Goal: Task Accomplishment & Management: Manage account settings

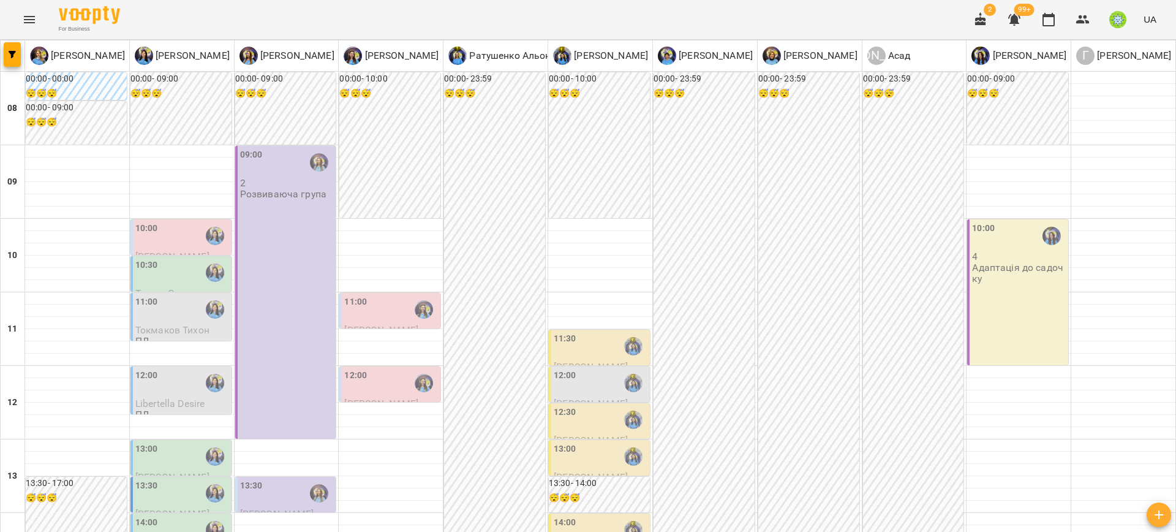
scroll to position [24, 0]
click at [164, 369] on div "12:00" at bounding box center [182, 383] width 94 height 28
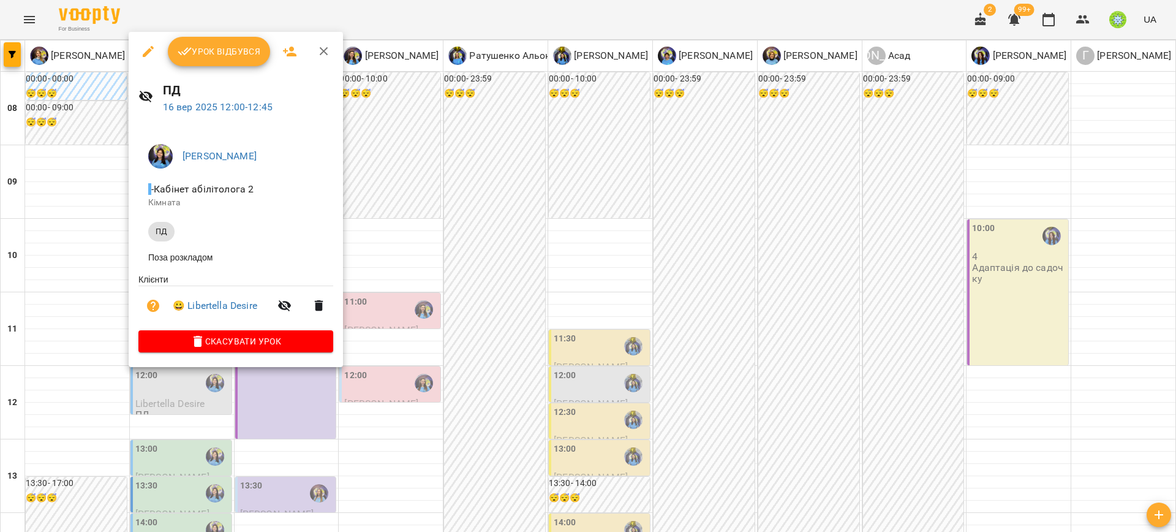
click at [662, 181] on div at bounding box center [588, 266] width 1176 height 532
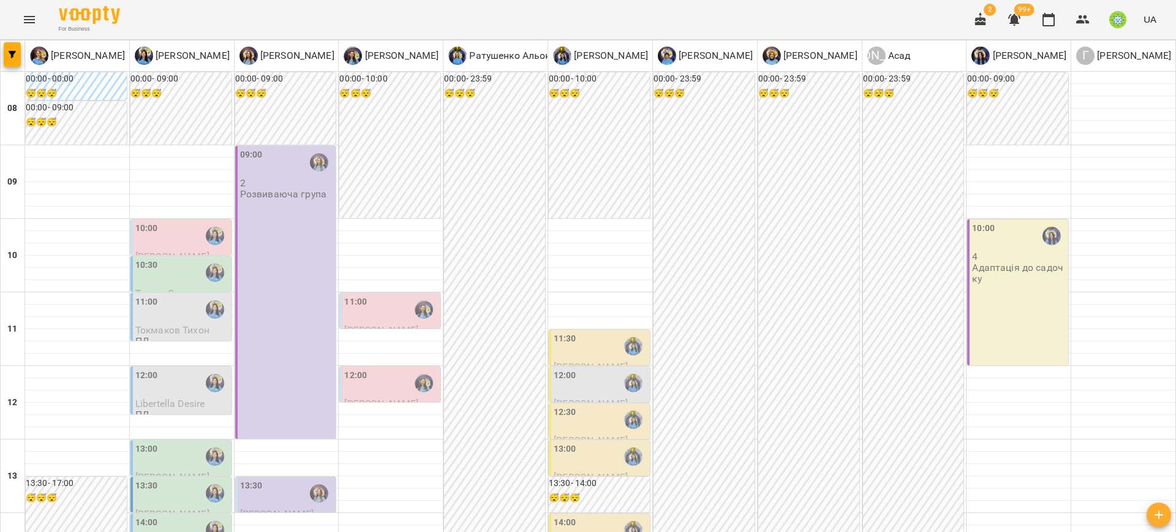
scroll to position [175, 0]
click at [606, 369] on div "12:00" at bounding box center [601, 383] width 94 height 28
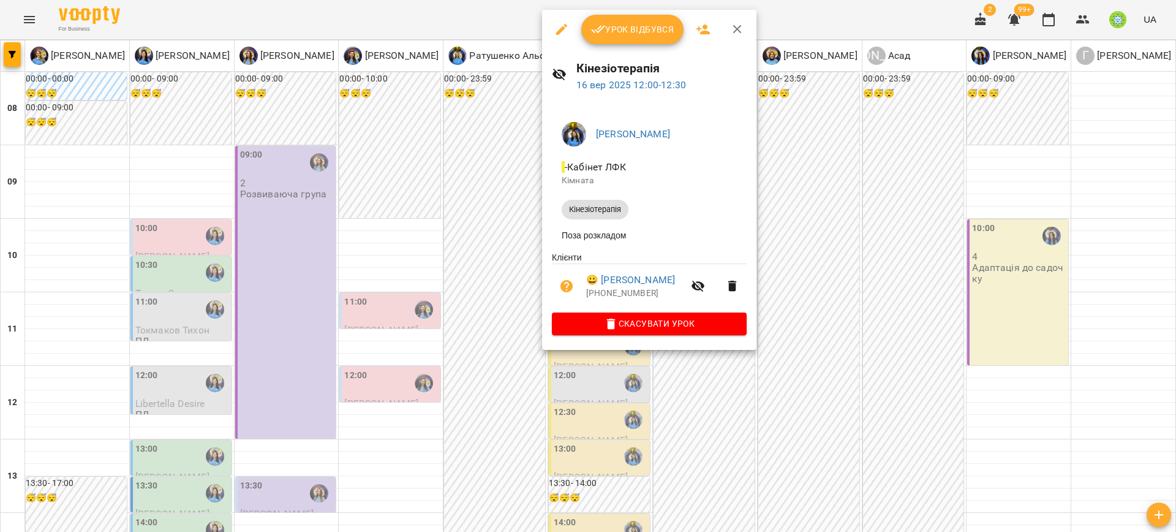
click at [798, 173] on div at bounding box center [588, 266] width 1176 height 532
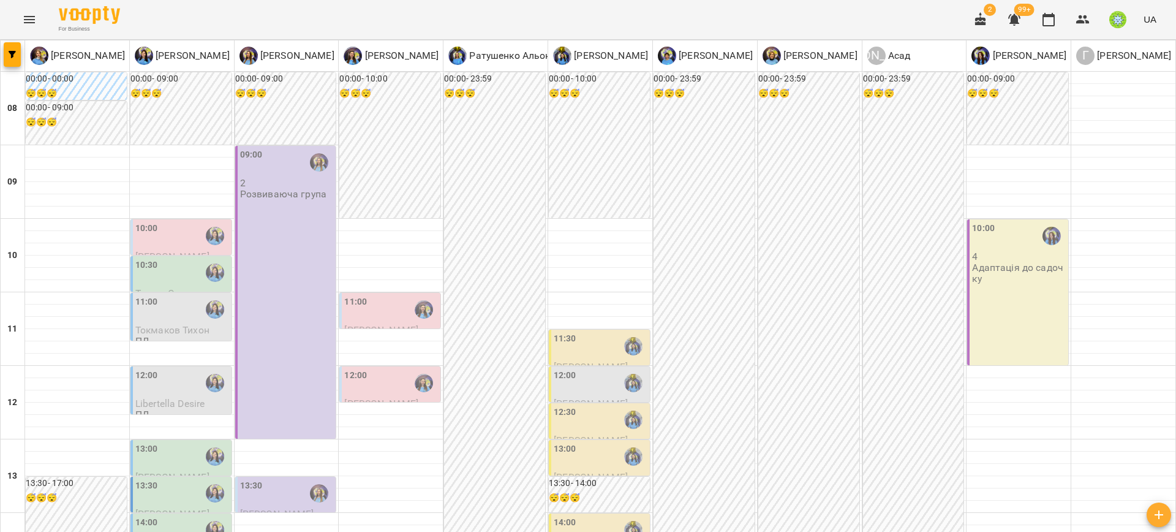
scroll to position [334, 0]
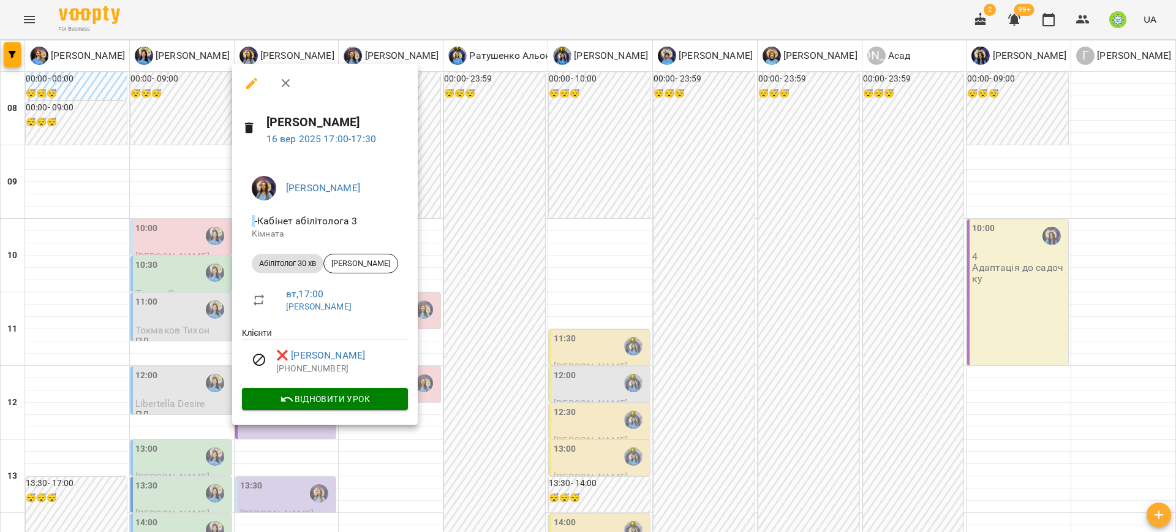
click at [660, 287] on div at bounding box center [588, 266] width 1176 height 532
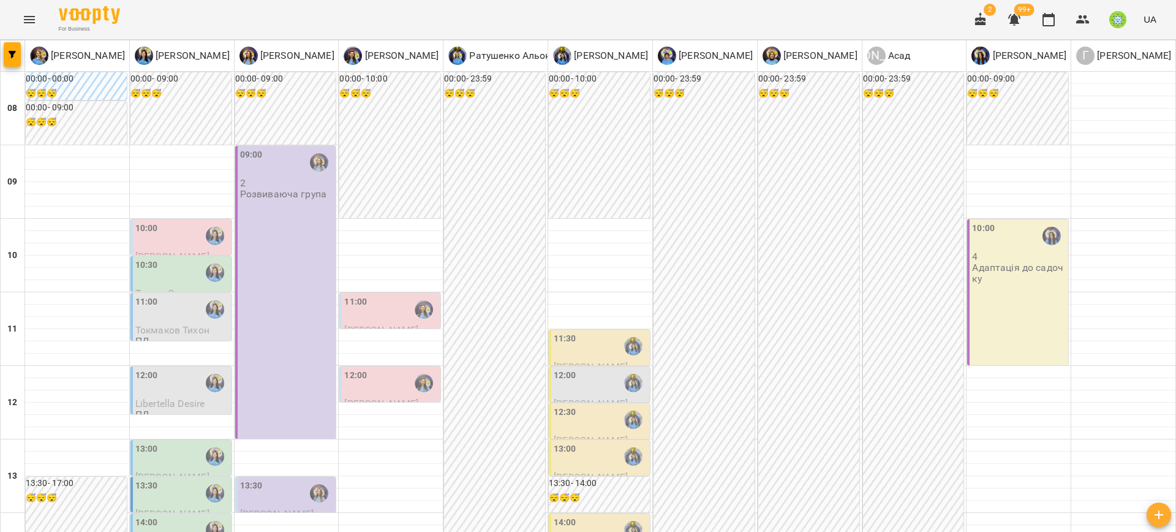
scroll to position [466, 0]
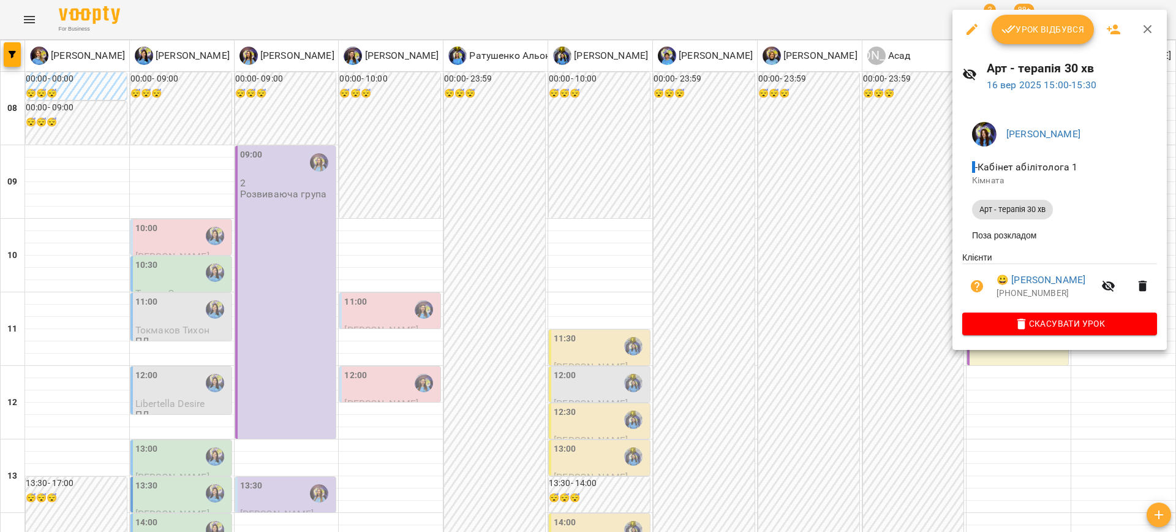
click at [807, 243] on div at bounding box center [588, 266] width 1176 height 532
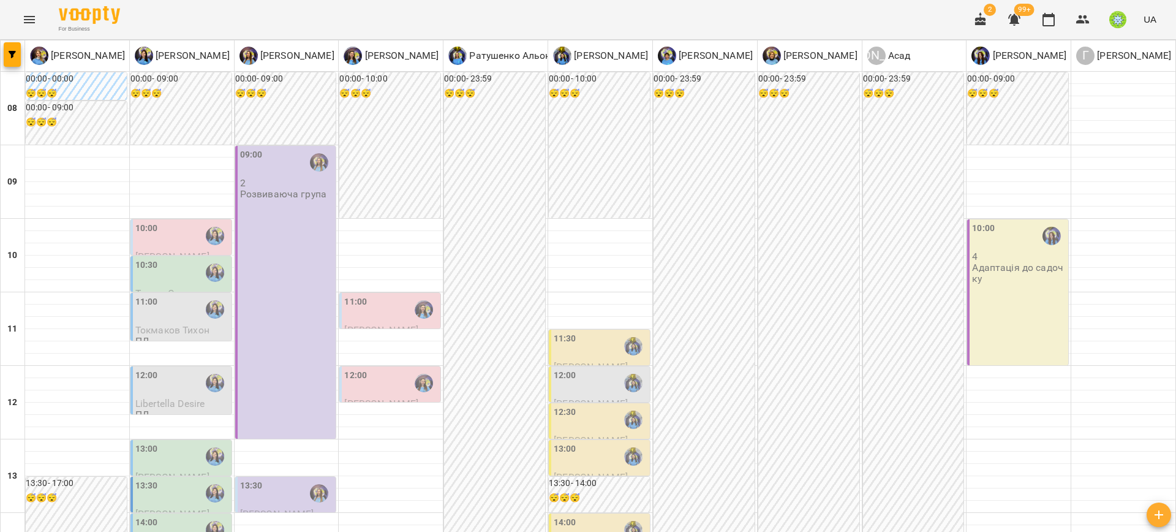
scroll to position [0, 0]
drag, startPoint x: 1161, startPoint y: 81, endPoint x: 1167, endPoint y: 79, distance: 6.6
click at [1167, 79] on div "[PERSON_NAME] [PERSON_NAME] [PERSON_NAME] [PERSON_NAME] [PERSON_NAME] [PERSON_N…" at bounding box center [588, 533] width 1176 height 987
click at [382, 301] on div "11:00" at bounding box center [391, 309] width 94 height 28
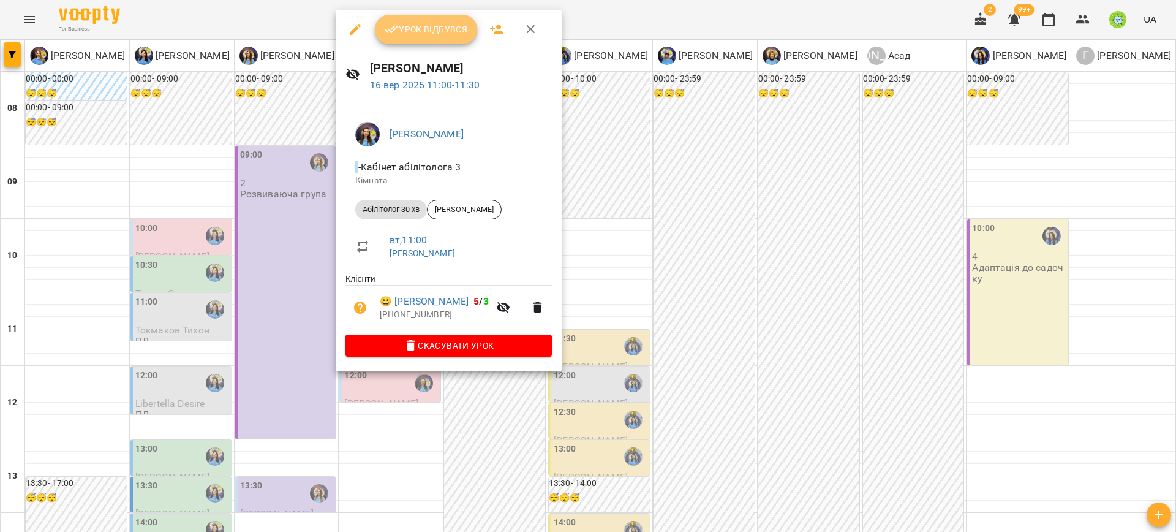
click at [424, 30] on span "Урок відбувся" at bounding box center [426, 29] width 83 height 15
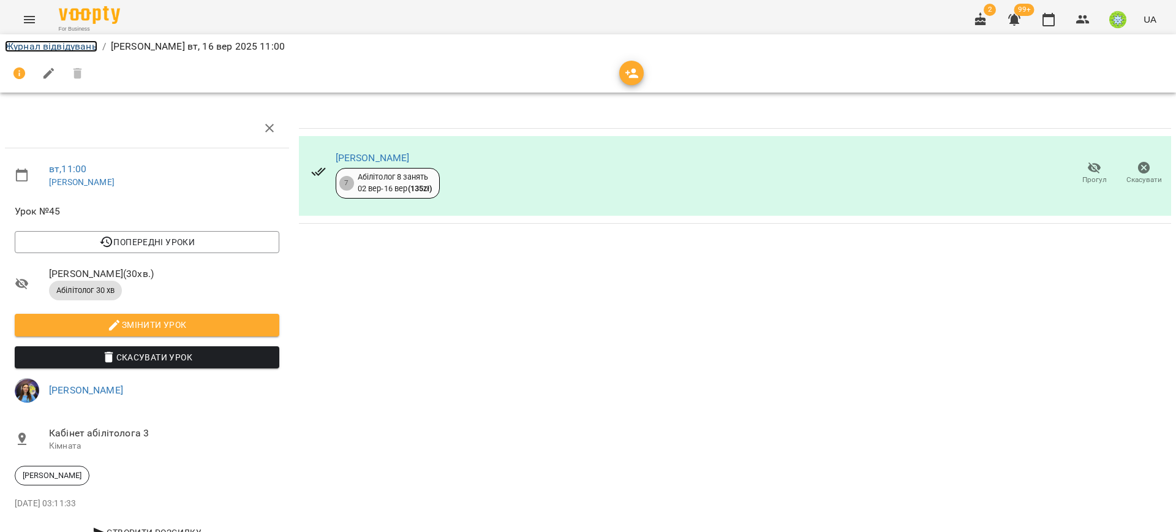
click at [69, 44] on link "Журнал відвідувань" at bounding box center [51, 46] width 92 height 12
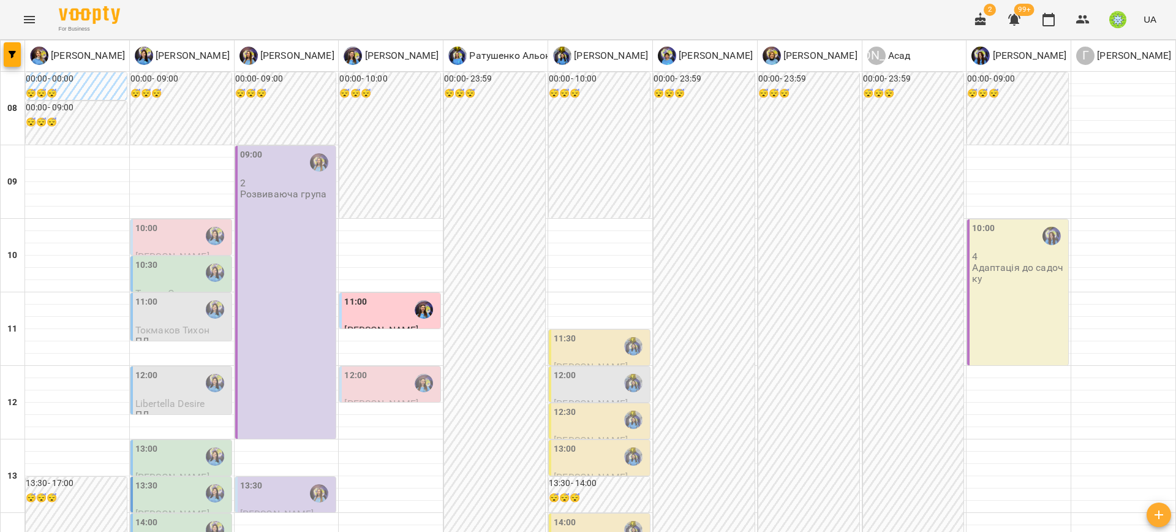
scroll to position [435, 0]
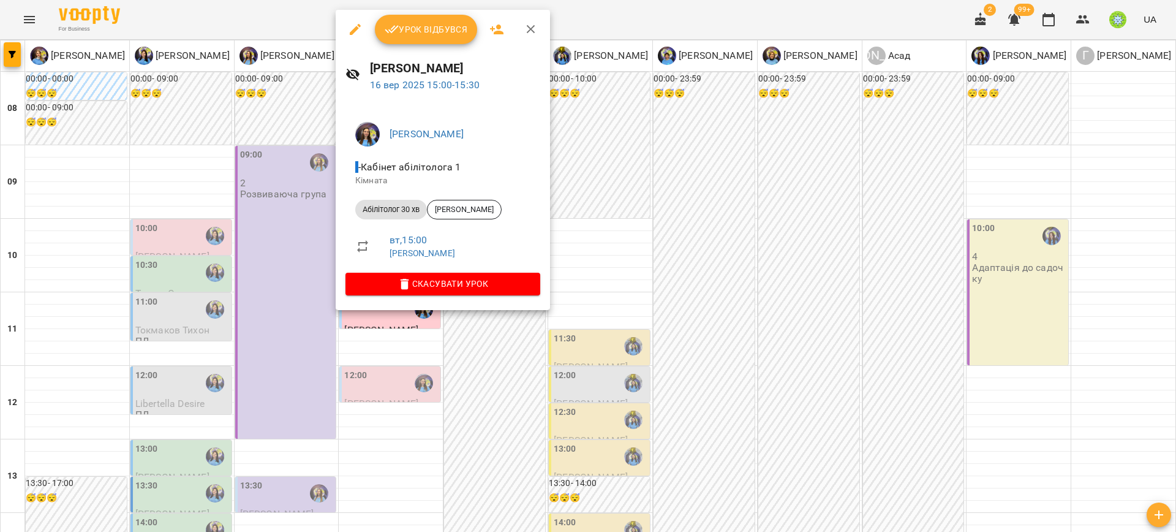
click at [791, 198] on div at bounding box center [588, 266] width 1176 height 532
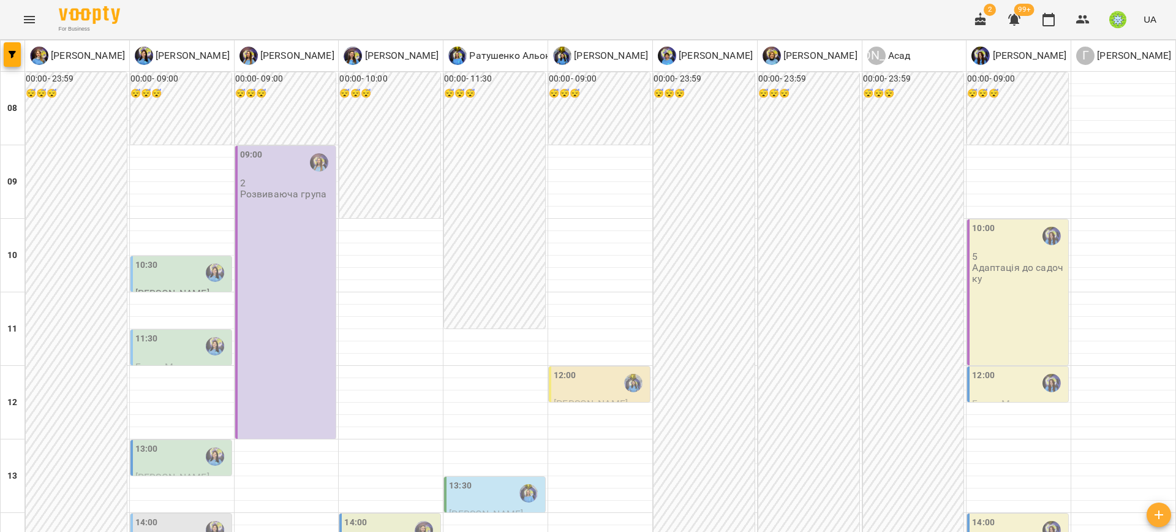
scroll to position [356, 0]
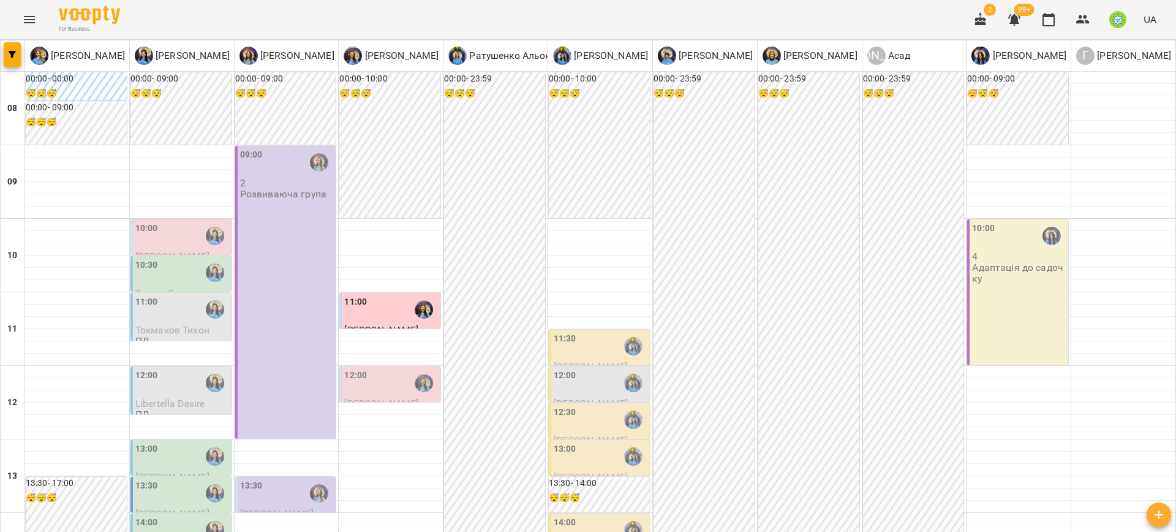
scroll to position [375, 0]
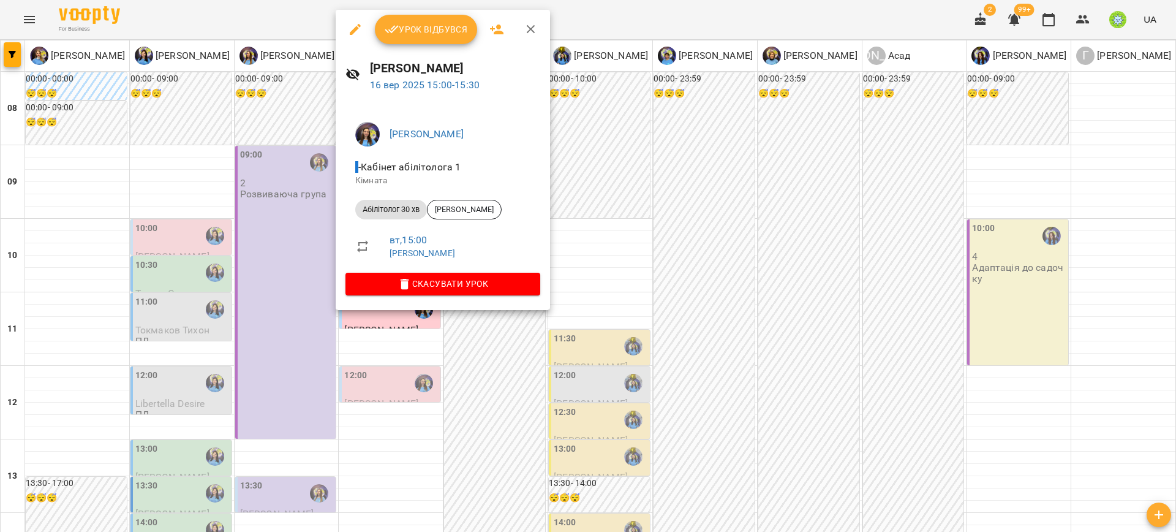
click at [348, 34] on icon "button" at bounding box center [355, 29] width 15 height 15
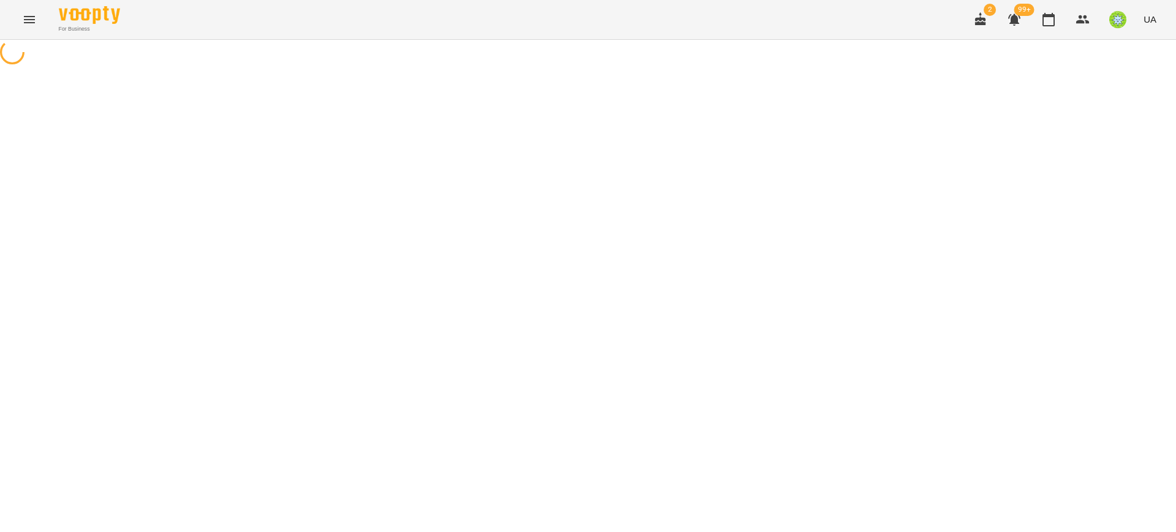
select select "**********"
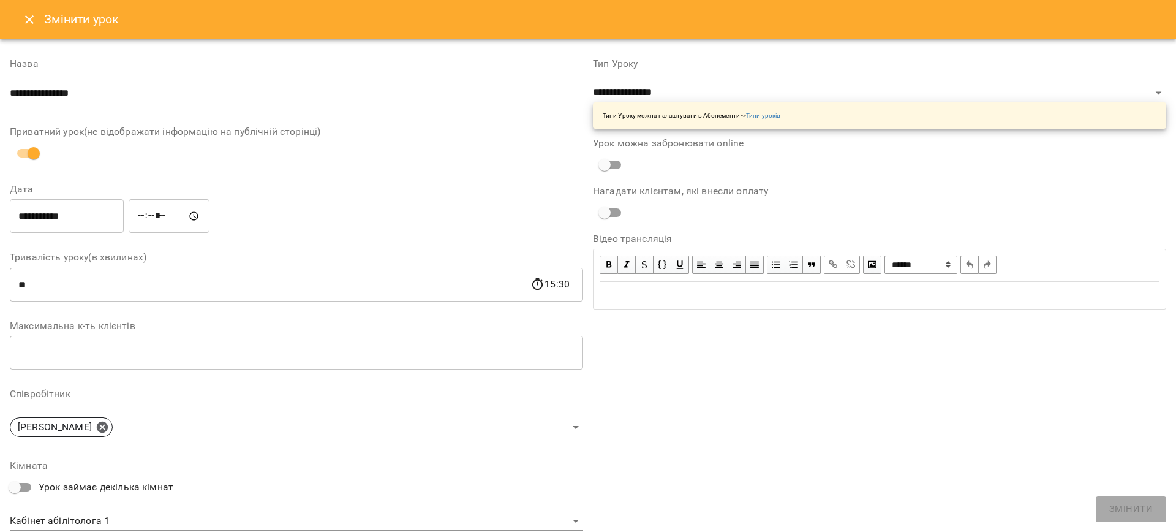
click at [32, 17] on icon "Close" at bounding box center [29, 19] width 15 height 15
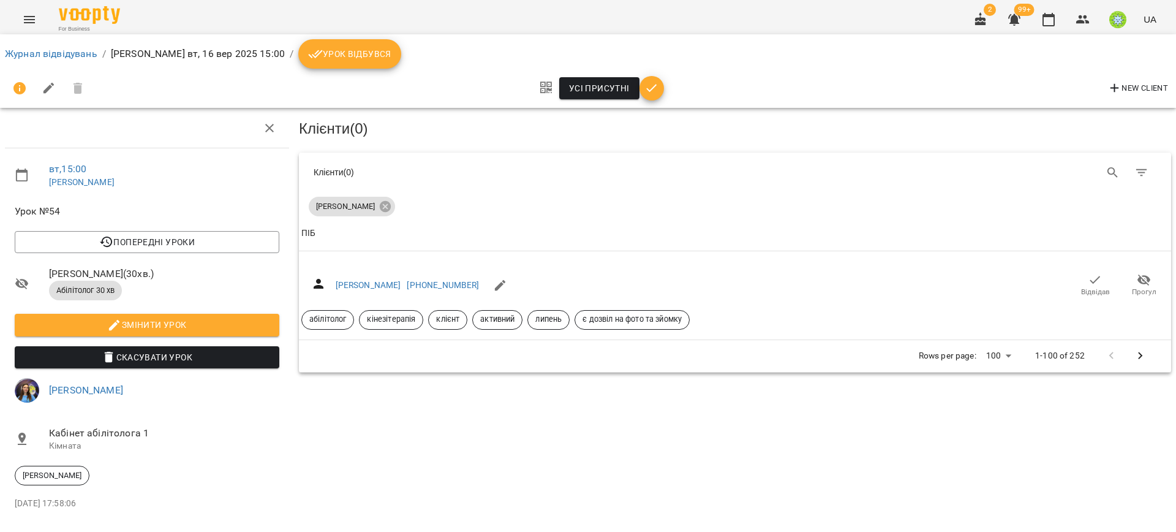
click at [222, 335] on li "Змінити урок" at bounding box center [147, 325] width 284 height 32
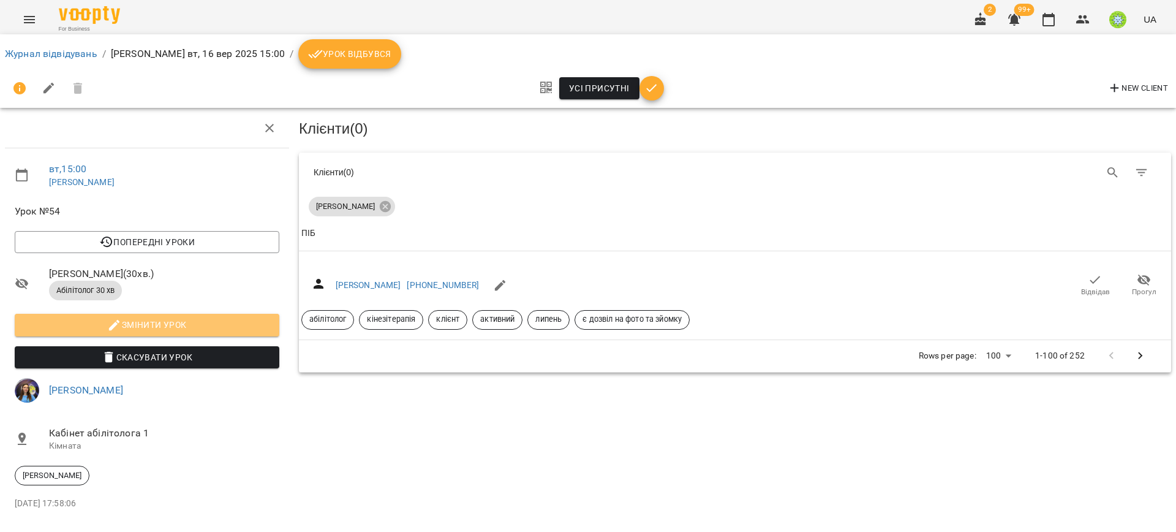
click at [222, 327] on span "Змінити урок" at bounding box center [147, 324] width 245 height 15
select select "**********"
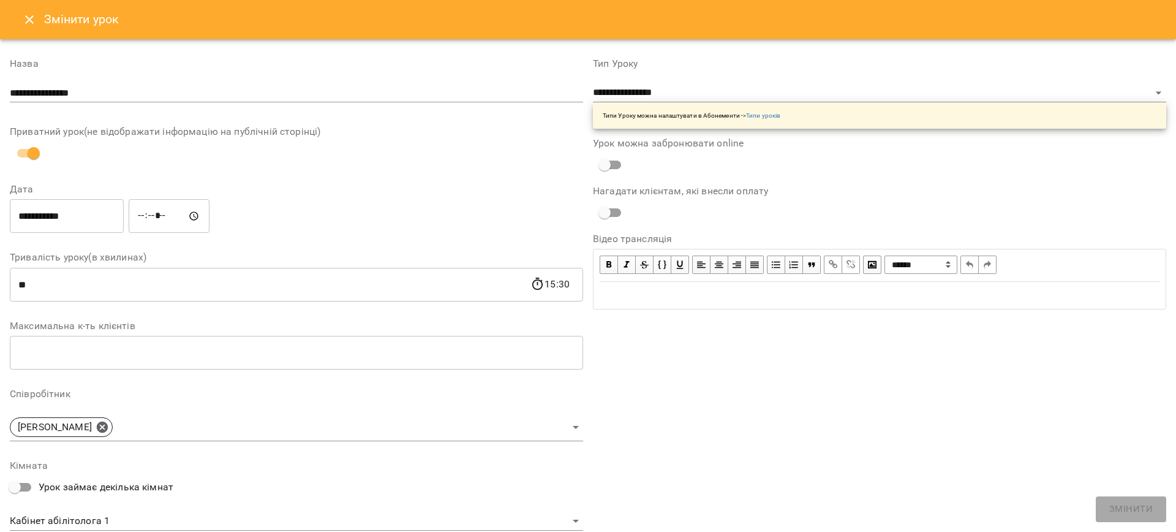
click at [63, 215] on input "**********" at bounding box center [67, 216] width 114 height 34
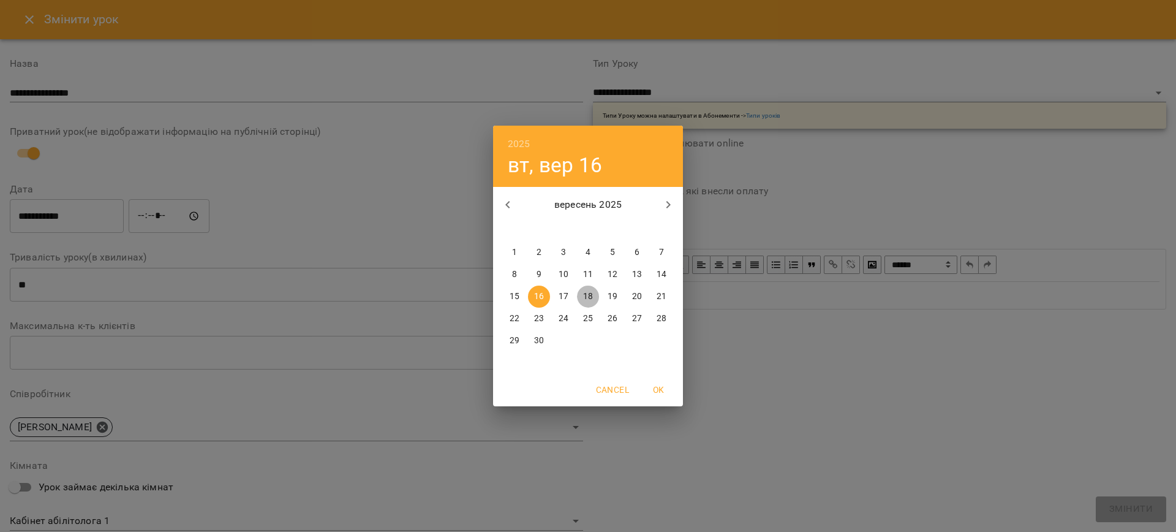
click at [584, 294] on p "18" at bounding box center [588, 296] width 10 height 12
type input "**********"
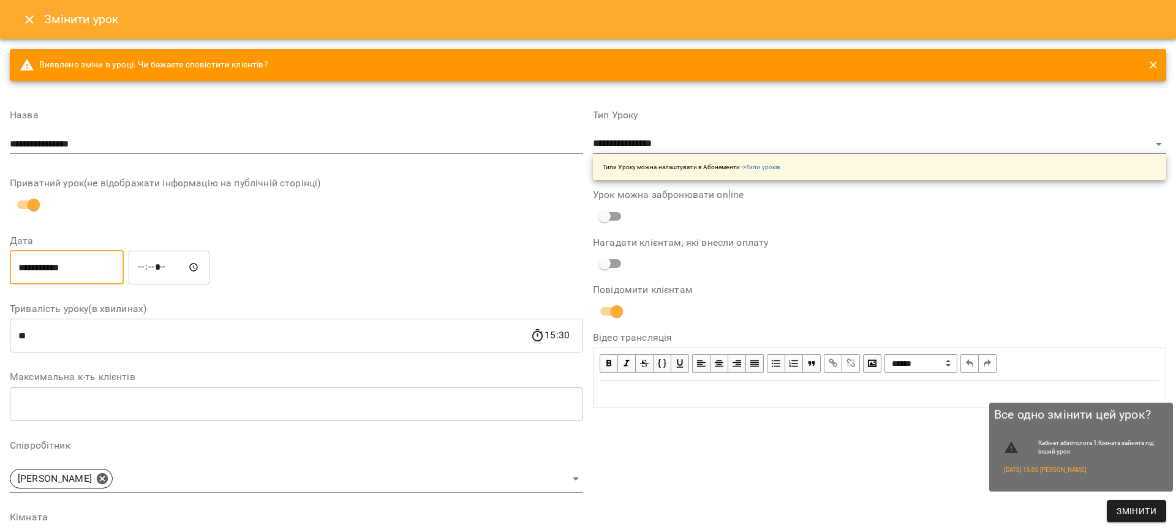
click at [1111, 512] on button "Змінити" at bounding box center [1136, 511] width 59 height 22
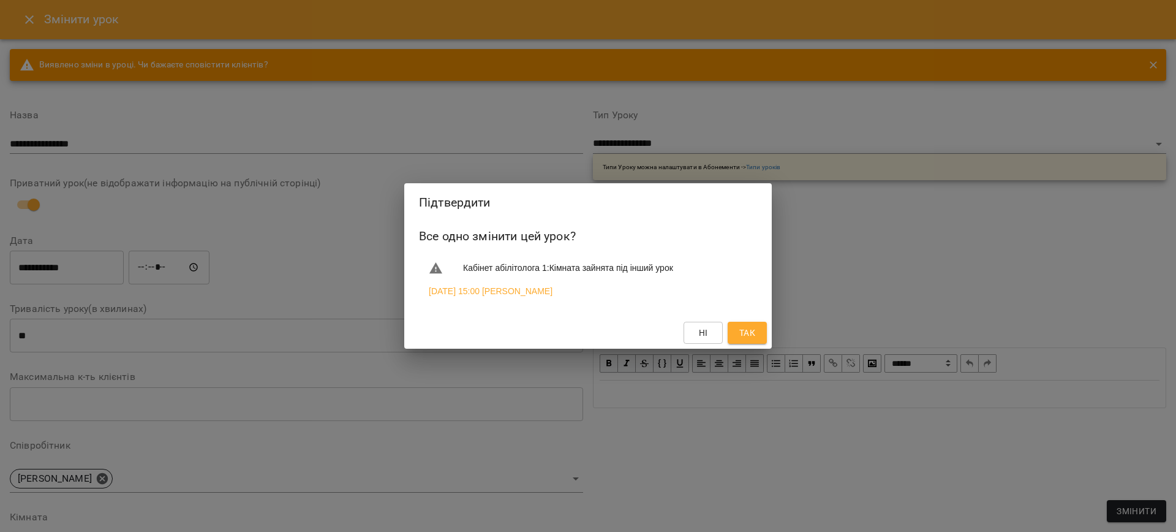
click at [707, 330] on span "Ні" at bounding box center [703, 332] width 9 height 15
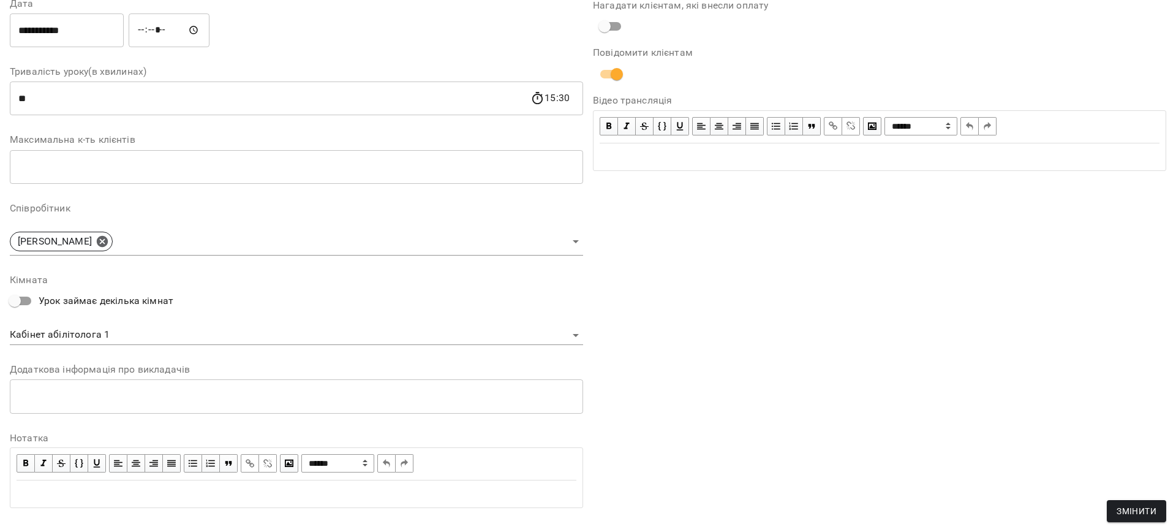
scroll to position [255, 0]
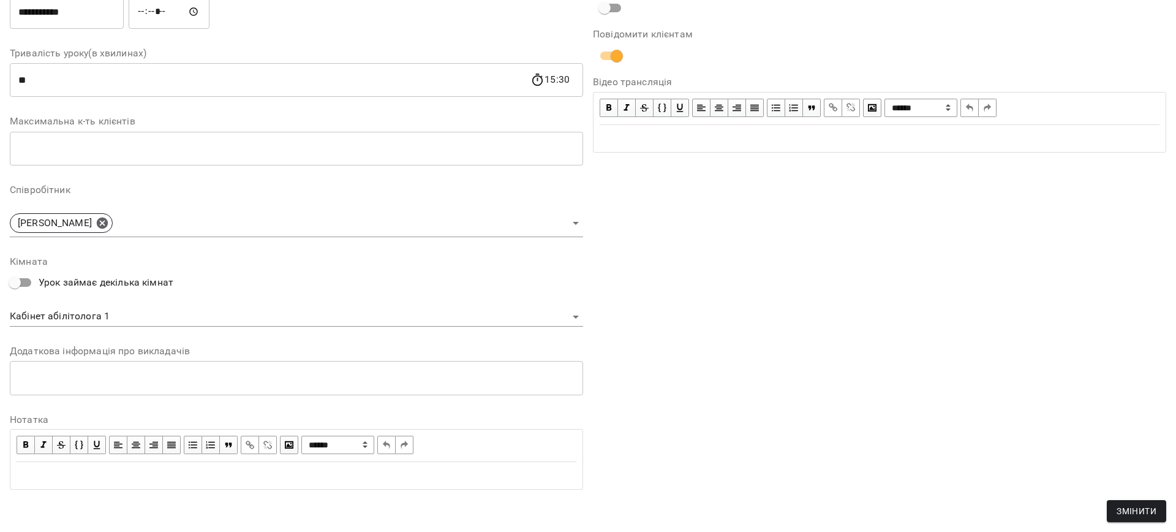
click at [112, 315] on body "For Business 2 99+ UA Журнал відвідувань / [PERSON_NAME] [DATE] 15:00 / Урок ві…" at bounding box center [588, 263] width 1176 height 526
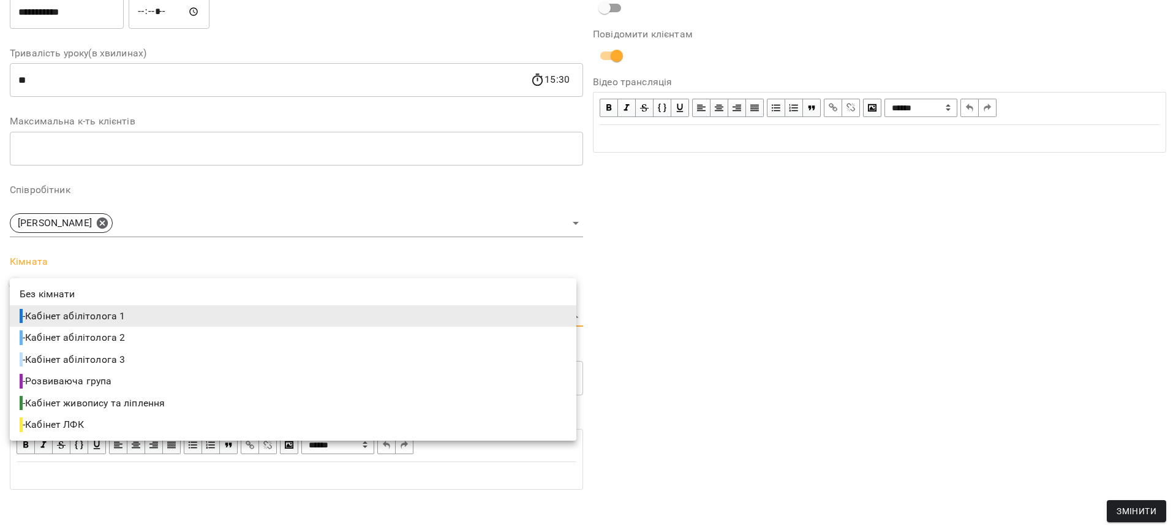
click at [106, 365] on span "- Кабінет абілітолога 3" at bounding box center [74, 359] width 108 height 15
type input "**********"
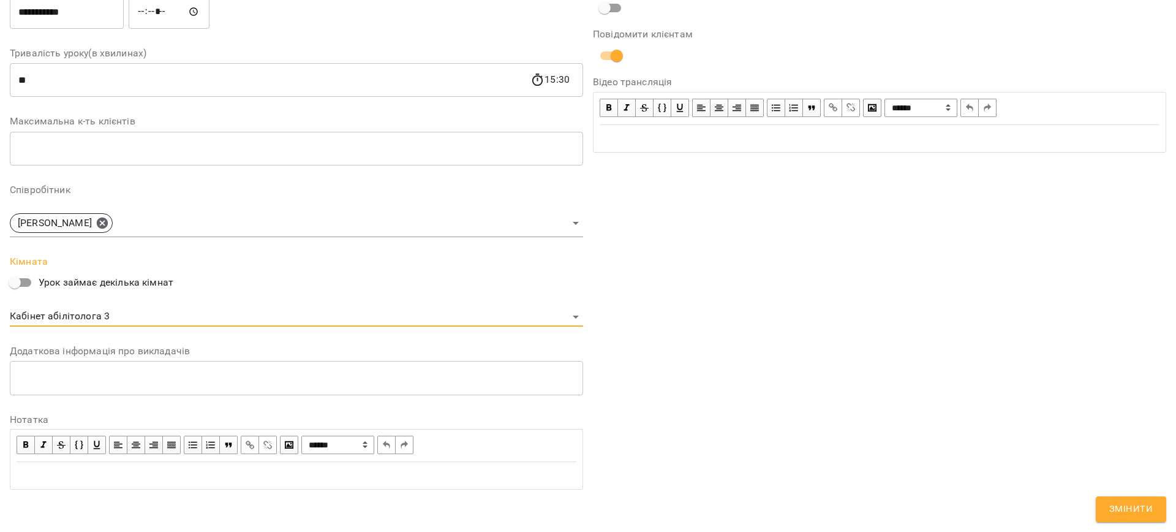
click at [1122, 509] on span "Змінити" at bounding box center [1130, 509] width 43 height 16
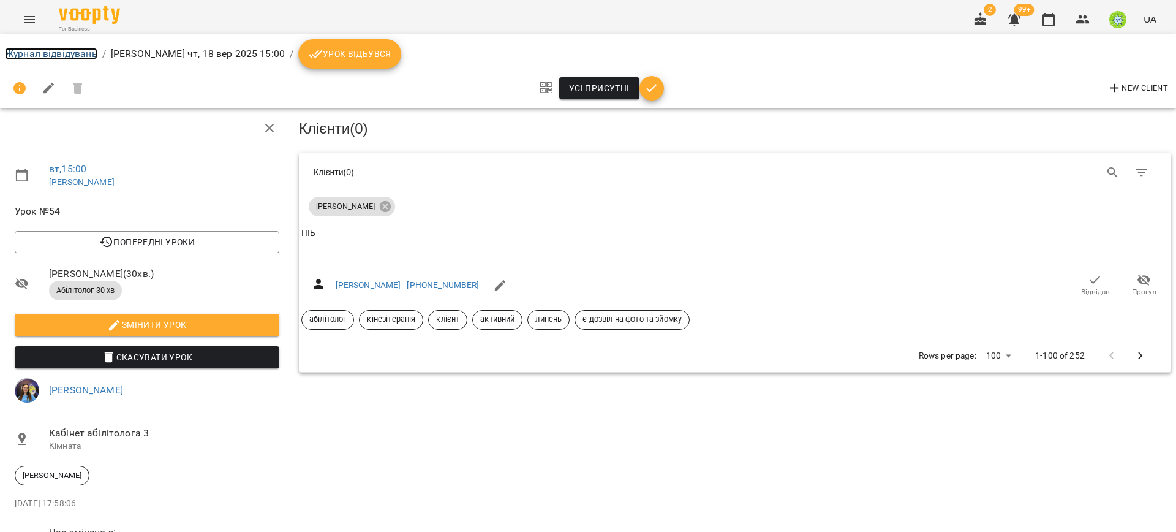
click at [40, 48] on link "Журнал відвідувань" at bounding box center [51, 54] width 92 height 12
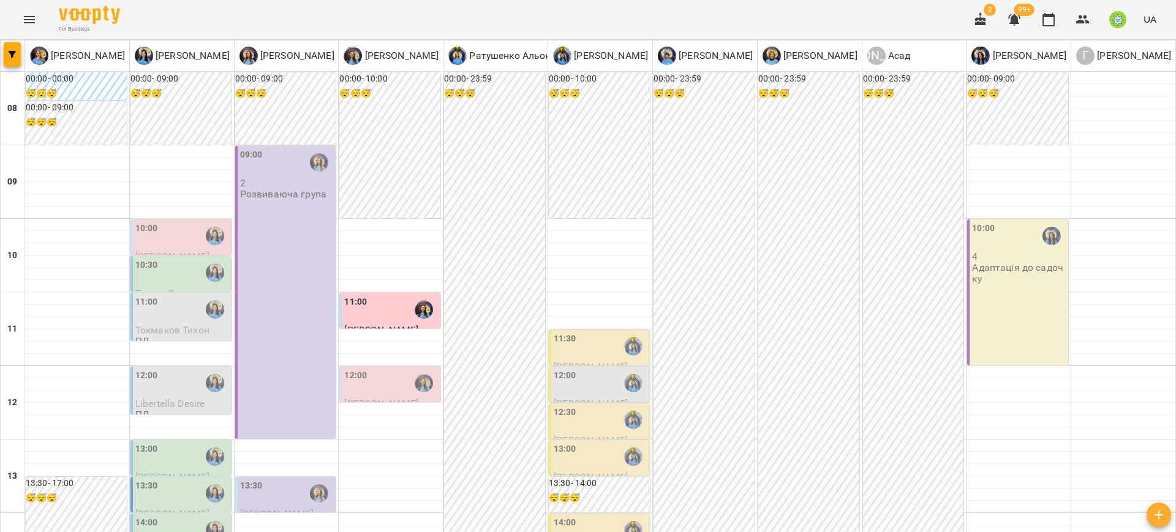
scroll to position [275, 0]
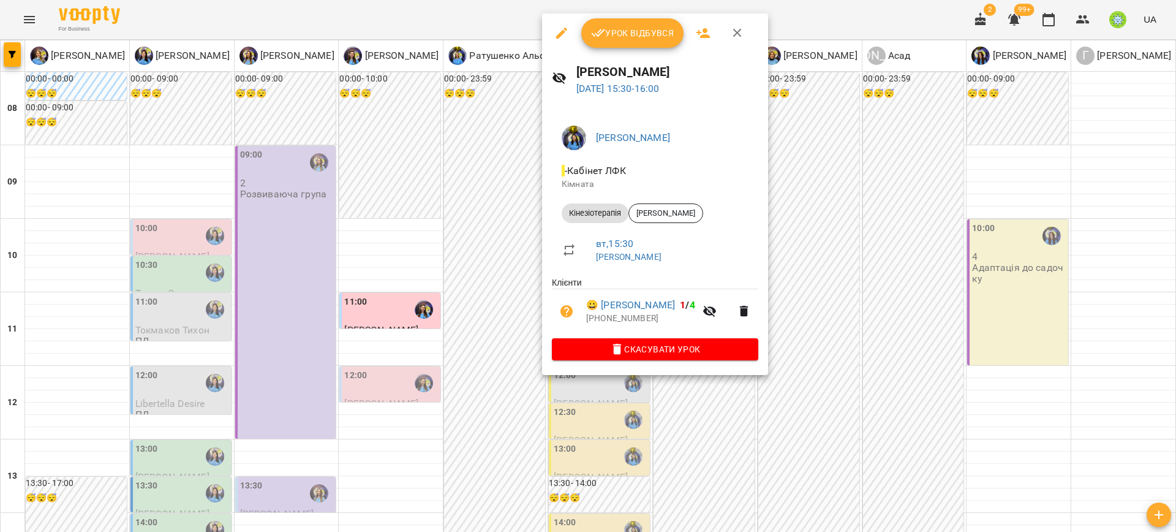
click at [567, 36] on icon "button" at bounding box center [561, 33] width 15 height 15
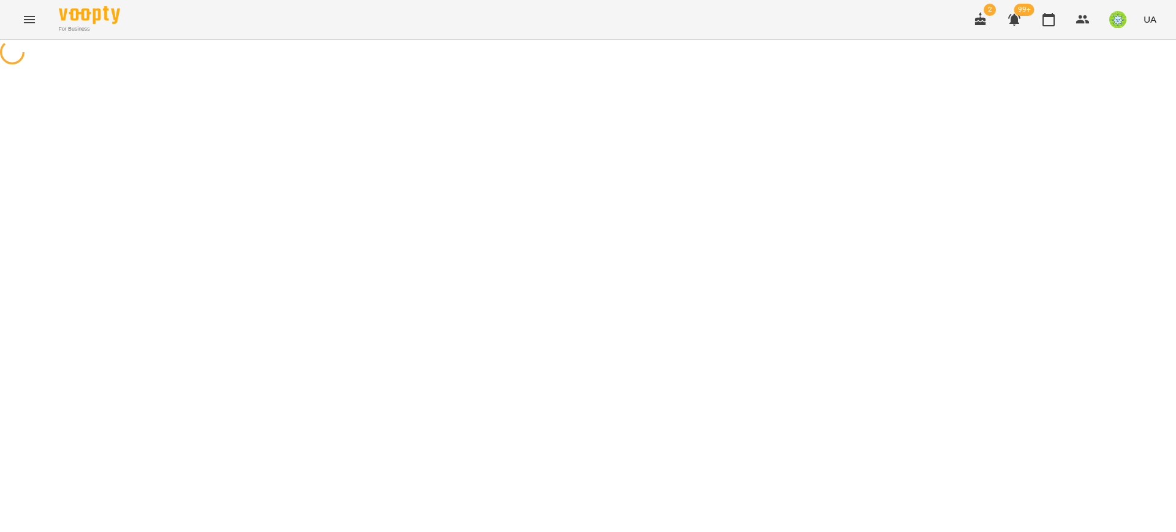
select select "**********"
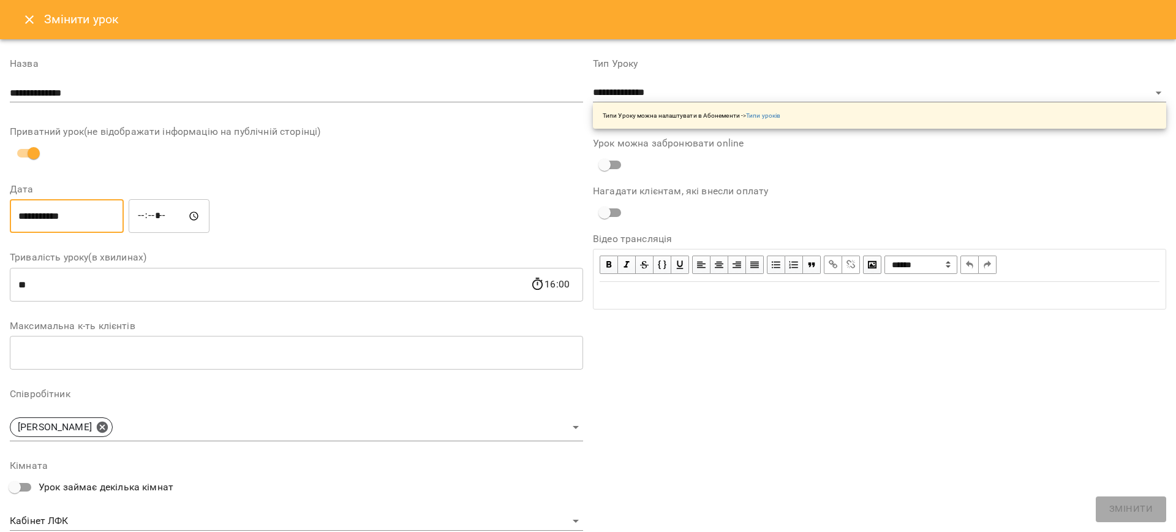
click at [99, 214] on input "**********" at bounding box center [67, 216] width 114 height 34
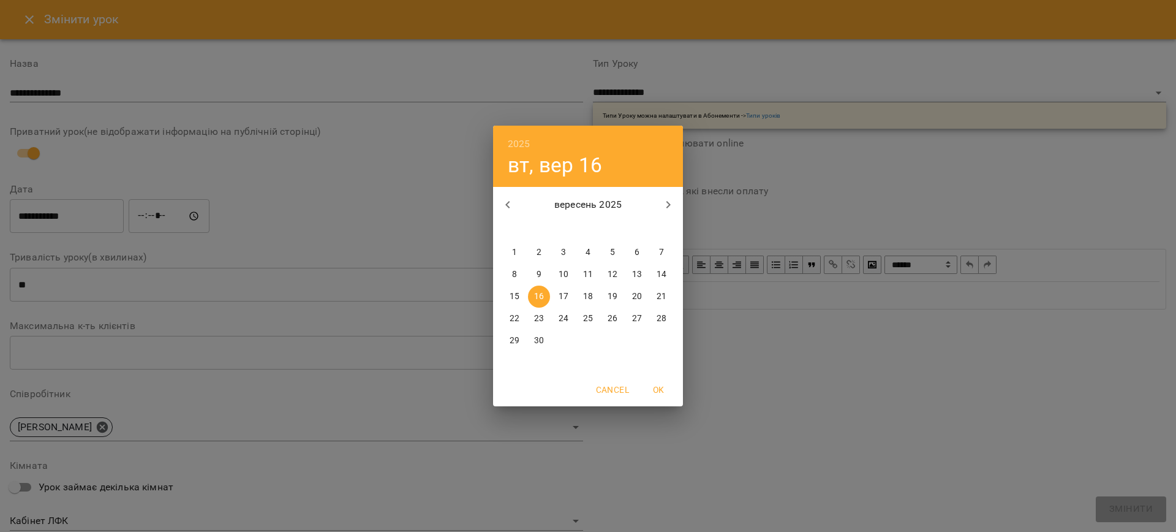
click at [590, 294] on p "18" at bounding box center [588, 296] width 10 height 12
type input "**********"
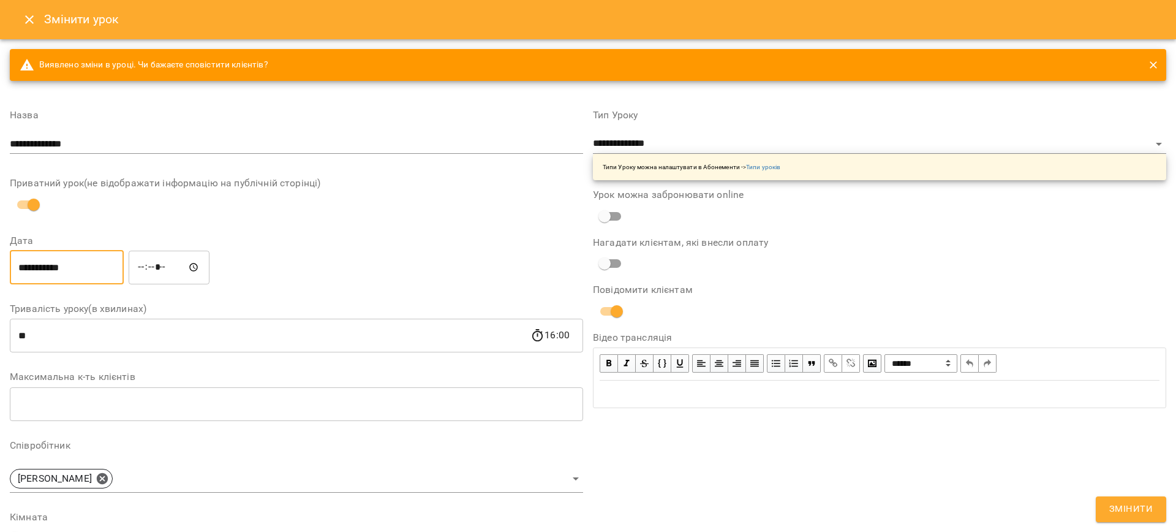
click at [1129, 507] on span "Змінити" at bounding box center [1130, 509] width 43 height 16
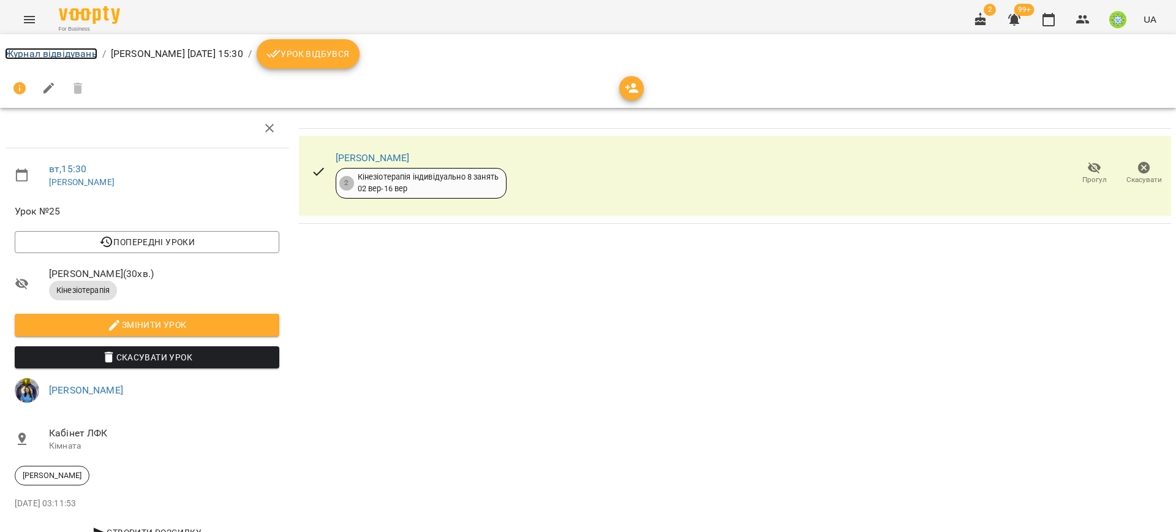
click at [75, 52] on link "Журнал відвідувань" at bounding box center [51, 54] width 92 height 12
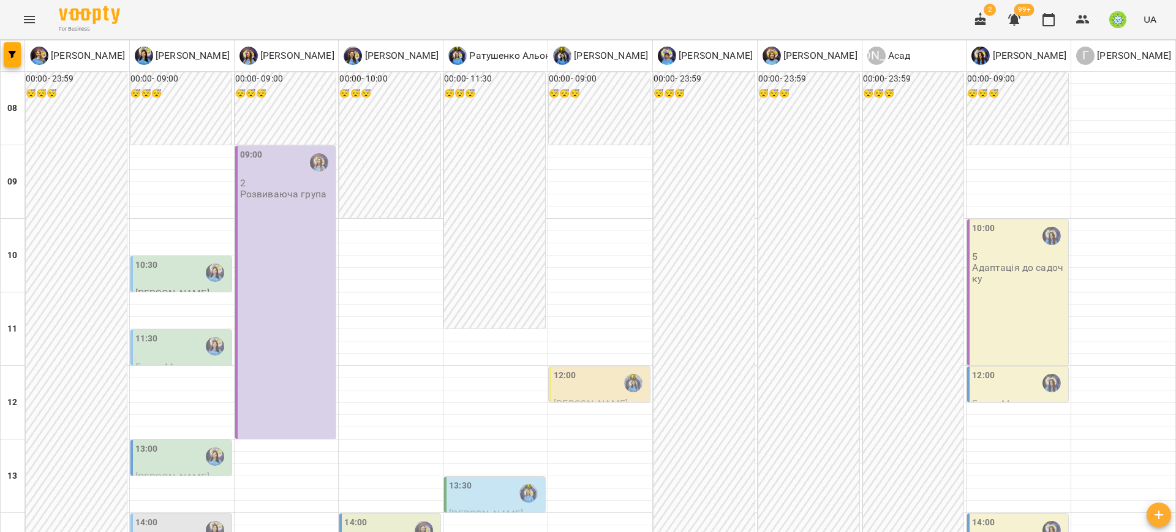
scroll to position [401, 0]
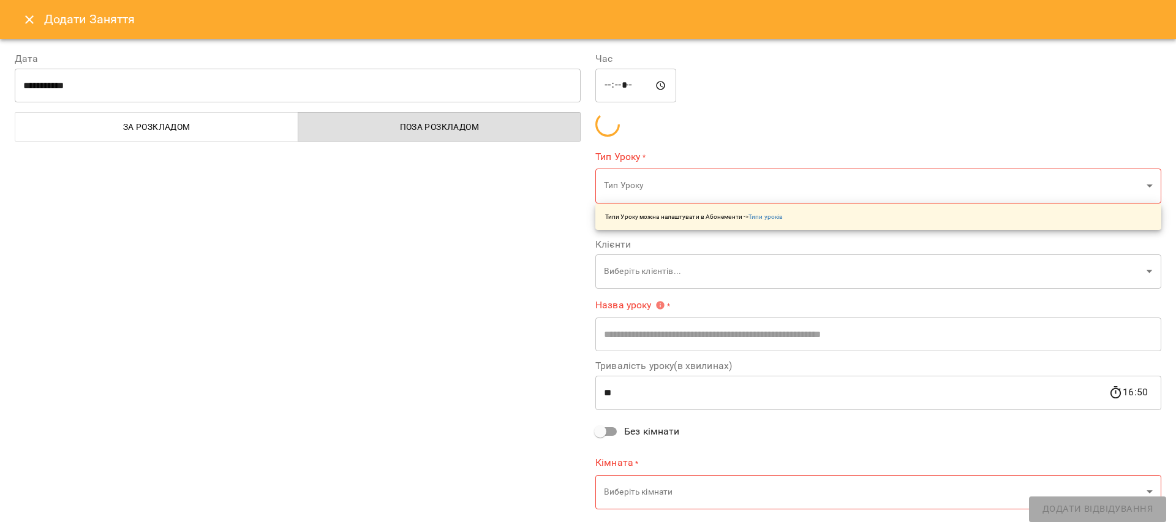
type input "**********"
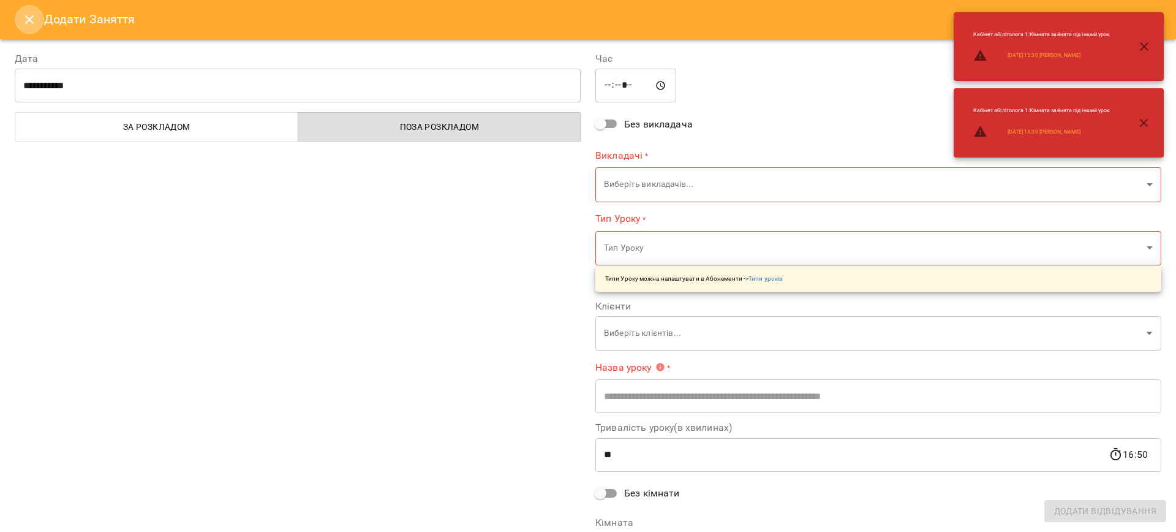
click at [29, 28] on button "Close" at bounding box center [29, 19] width 29 height 29
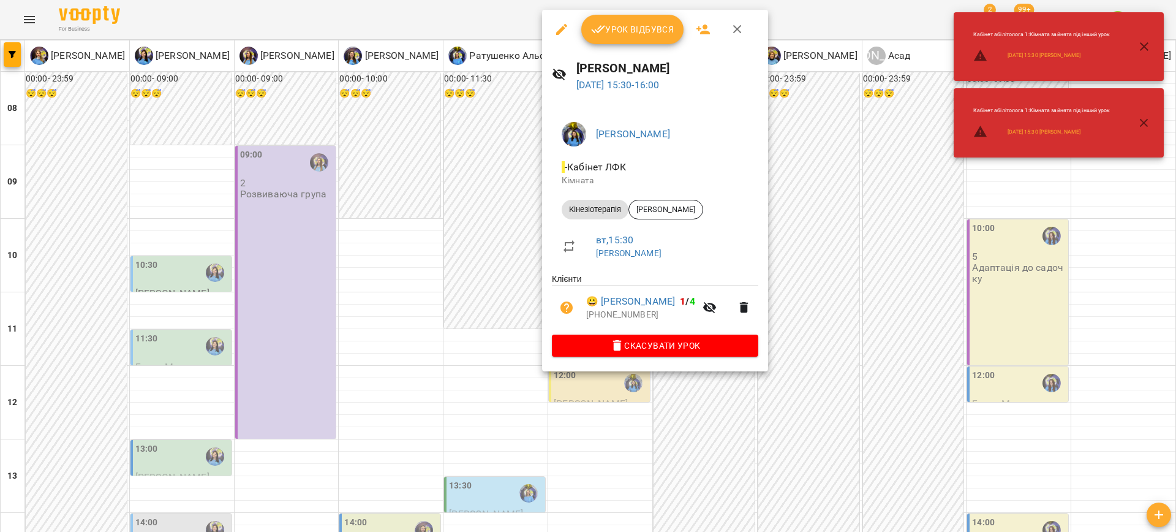
click at [904, 258] on div at bounding box center [588, 266] width 1176 height 532
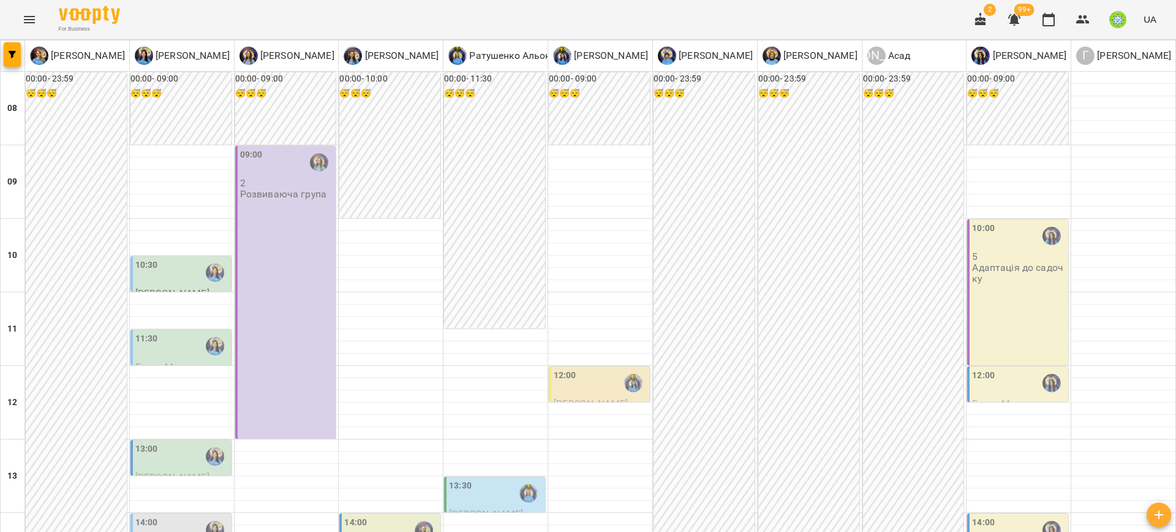
scroll to position [255, 0]
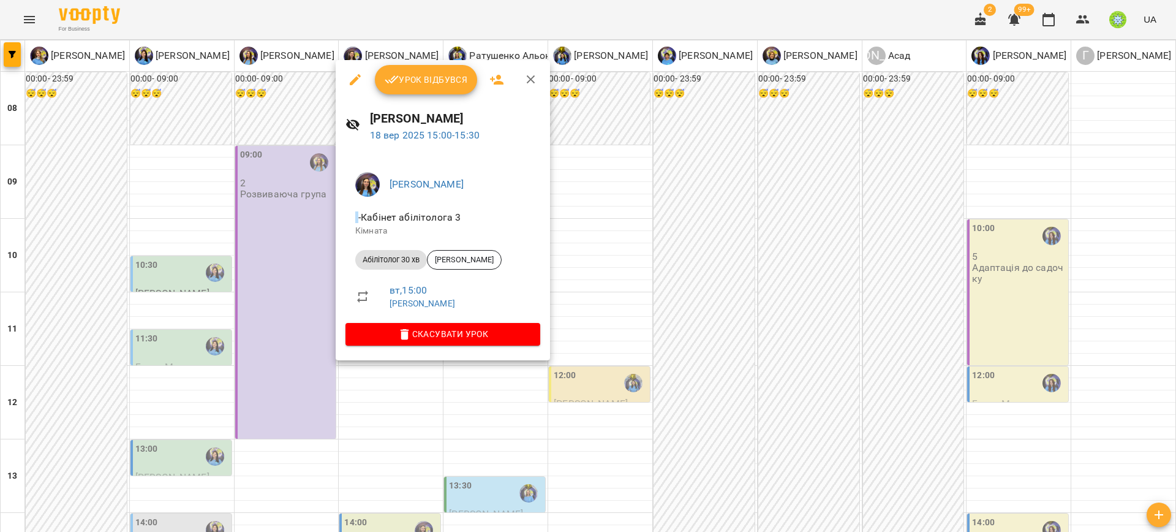
click at [832, 238] on div at bounding box center [588, 266] width 1176 height 532
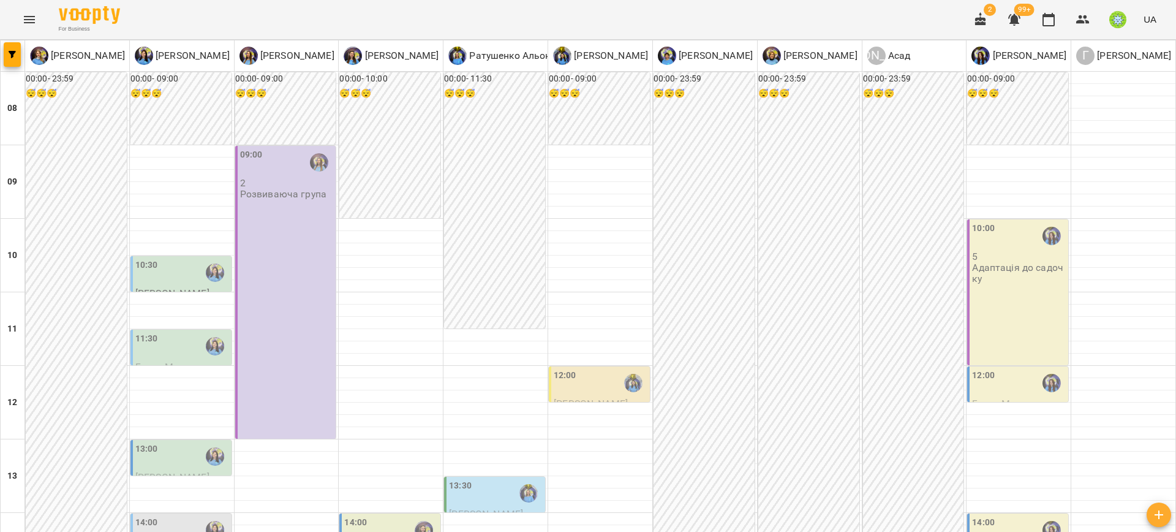
click at [185, 516] on div "14:00" at bounding box center [182, 530] width 94 height 28
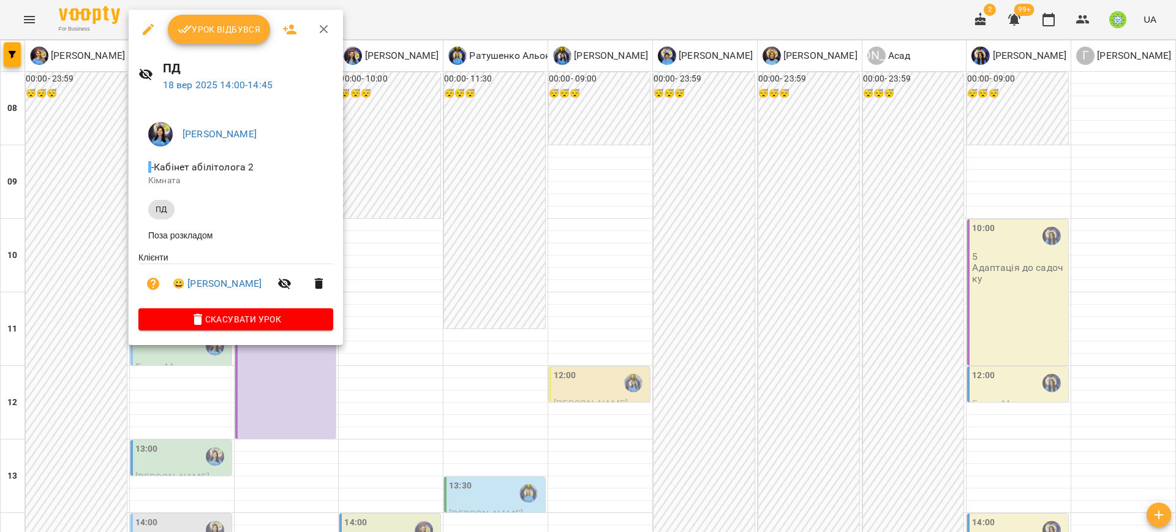
click at [671, 168] on div at bounding box center [588, 266] width 1176 height 532
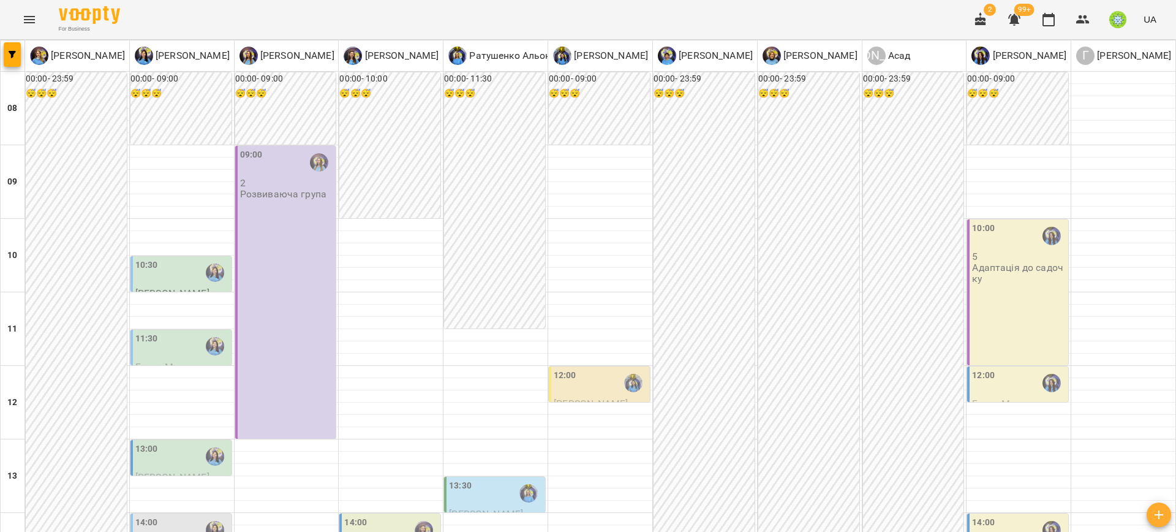
scroll to position [142, 0]
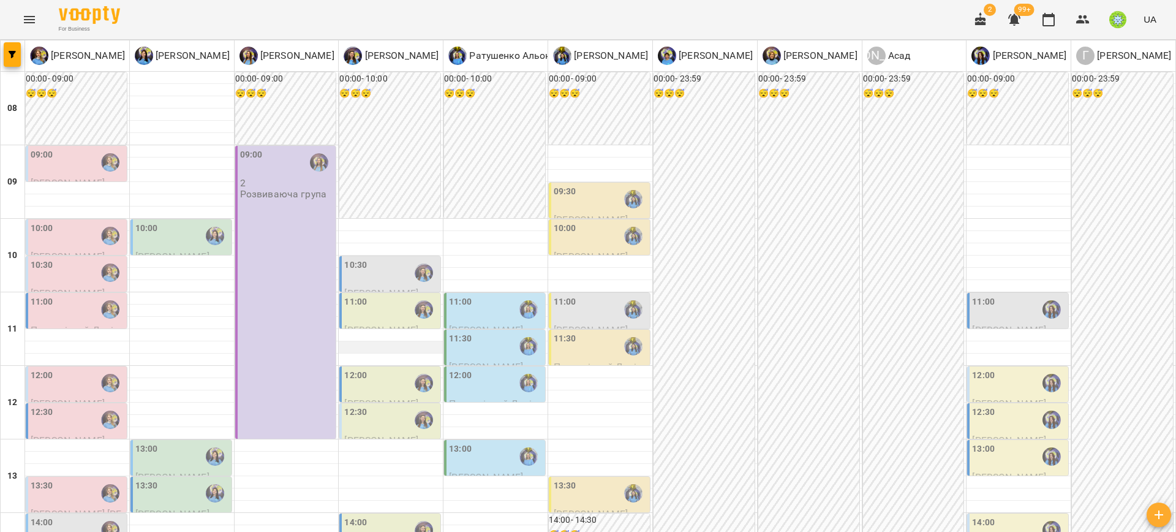
scroll to position [0, 0]
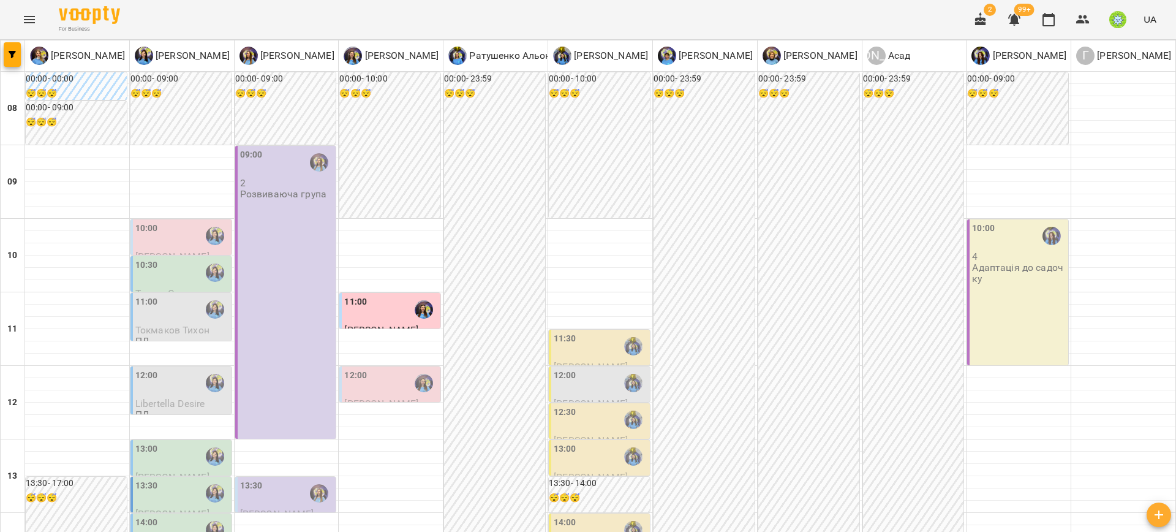
scroll to position [247, 0]
click at [560, 369] on div "12:00" at bounding box center [565, 383] width 23 height 28
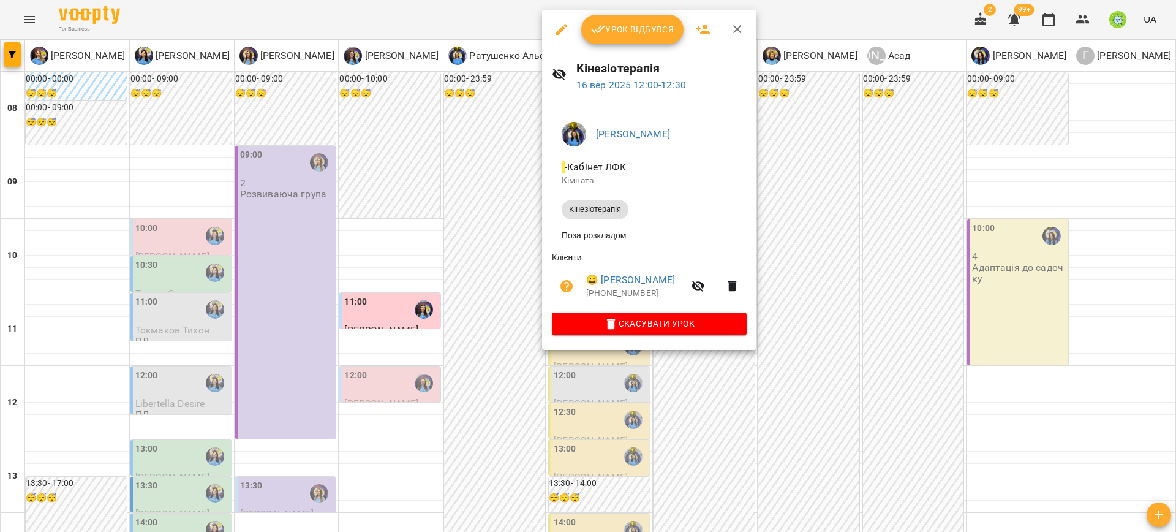
click at [826, 186] on div at bounding box center [588, 266] width 1176 height 532
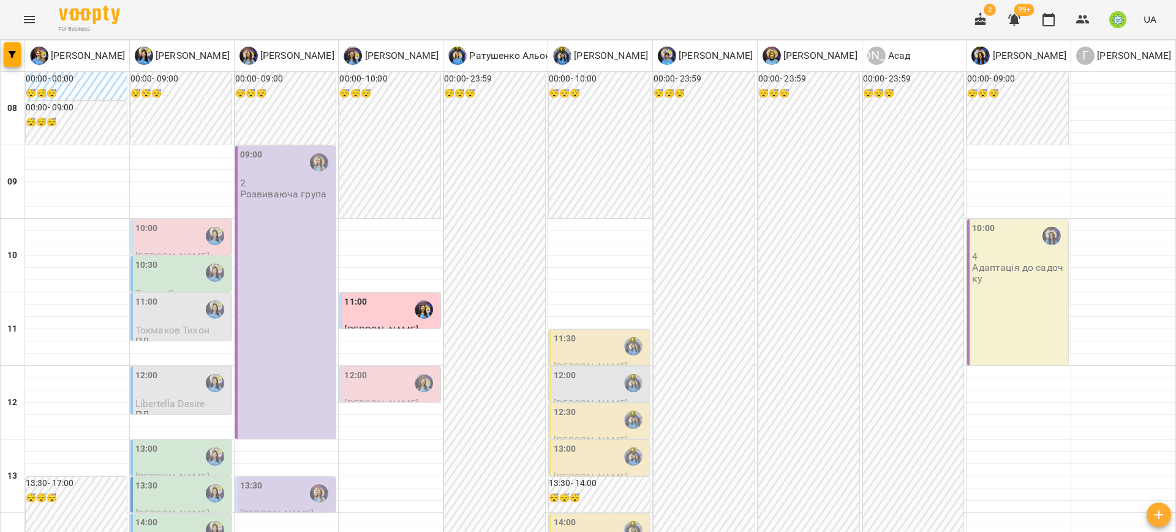
scroll to position [0, 0]
